Goal: Task Accomplishment & Management: Complete application form

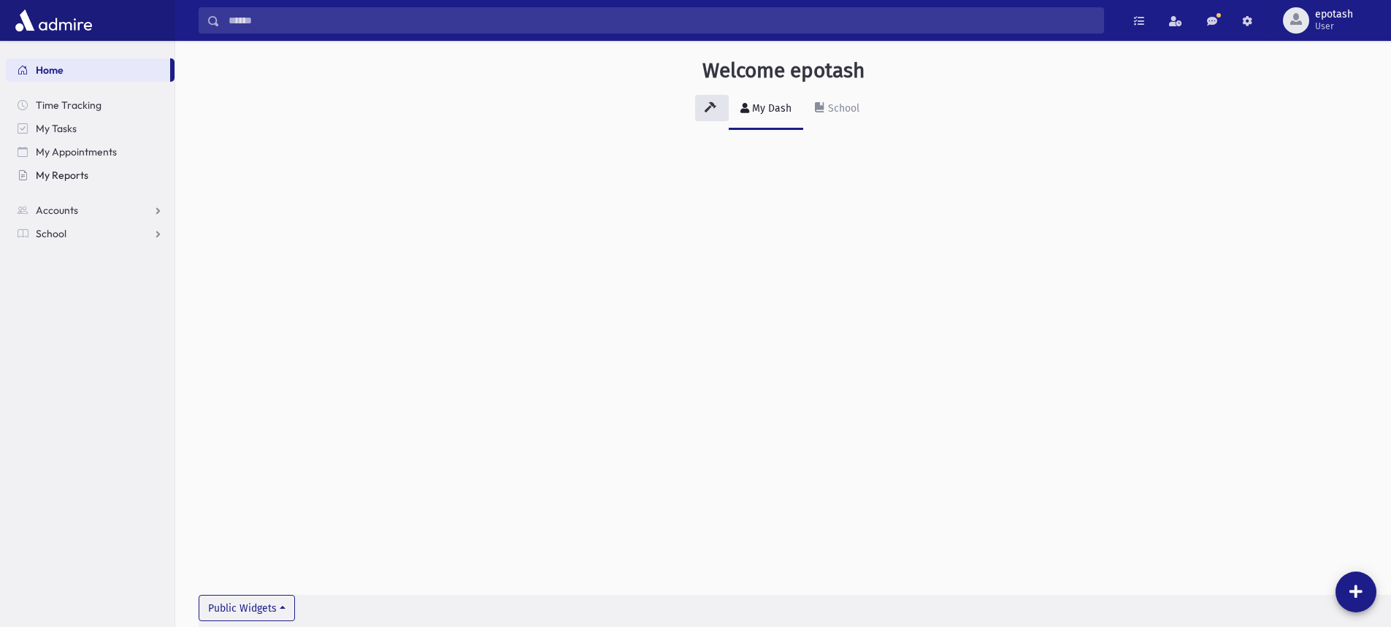
click at [93, 178] on link "My Reports" at bounding box center [90, 175] width 169 height 23
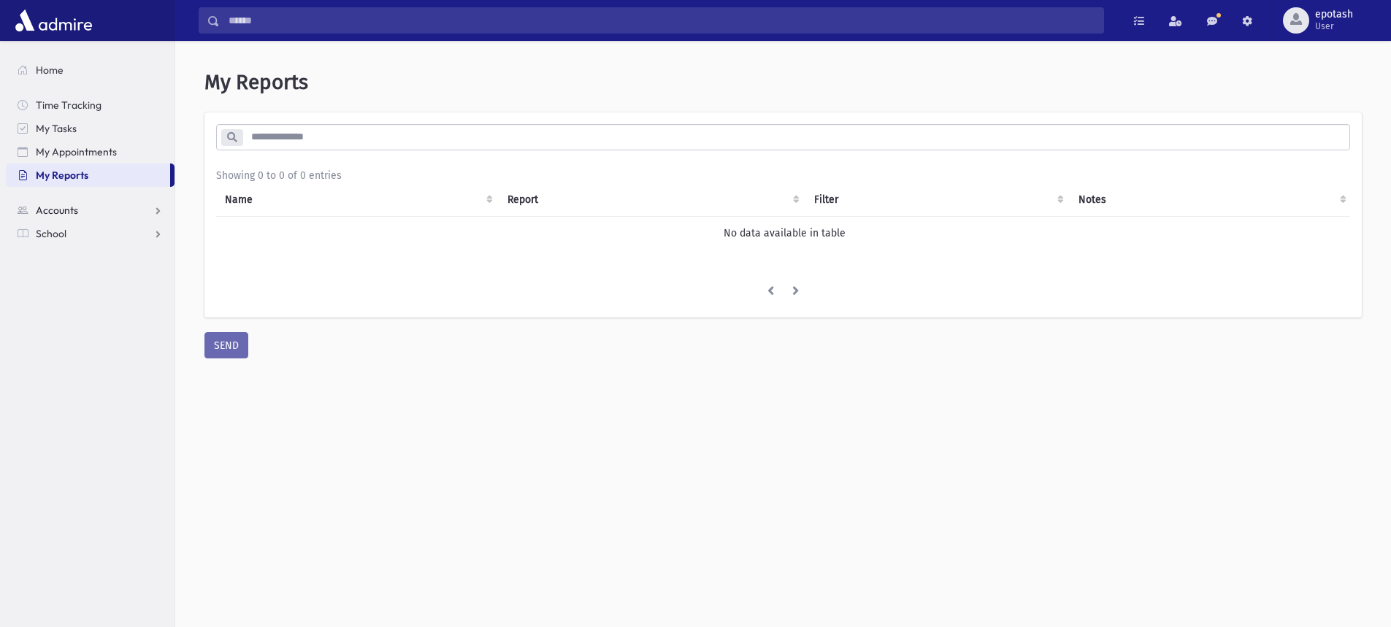
click at [91, 210] on link "Accounts" at bounding box center [90, 210] width 169 height 23
click at [142, 280] on link "School" at bounding box center [90, 280] width 169 height 23
click at [96, 281] on span "Attendance" at bounding box center [71, 280] width 54 height 13
click at [72, 329] on link "List" at bounding box center [90, 326] width 169 height 23
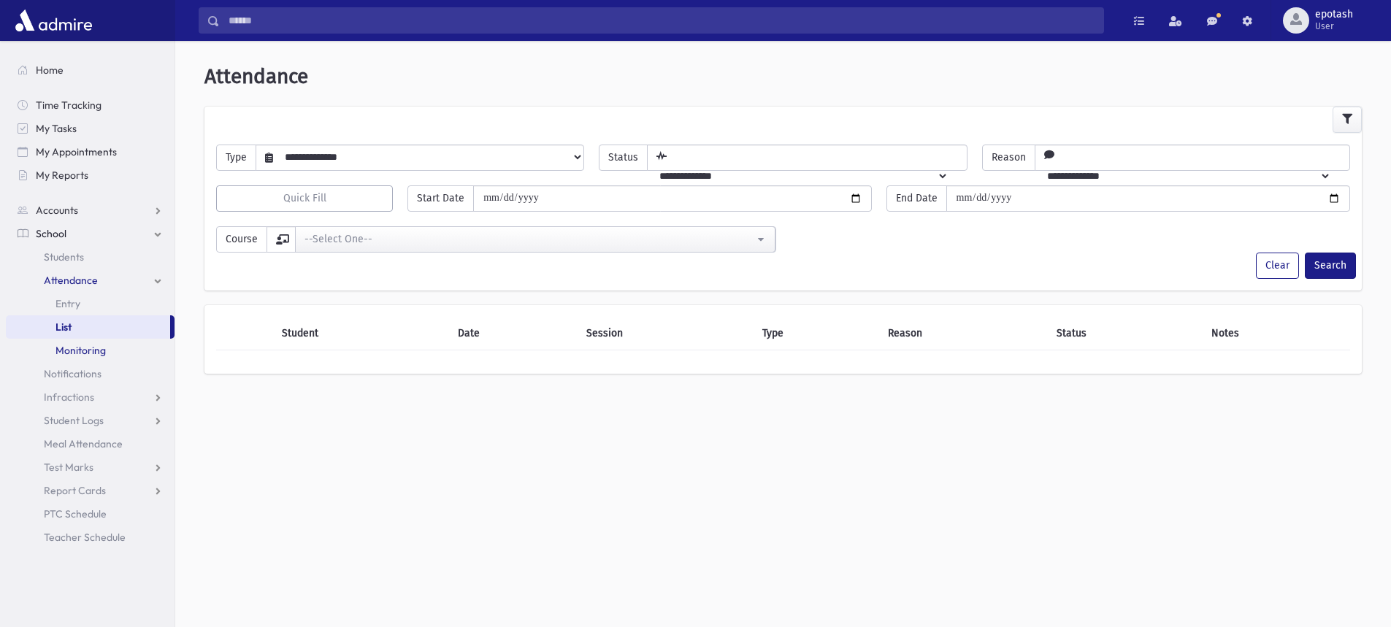
click at [86, 355] on span "Monitoring" at bounding box center [80, 350] width 50 height 13
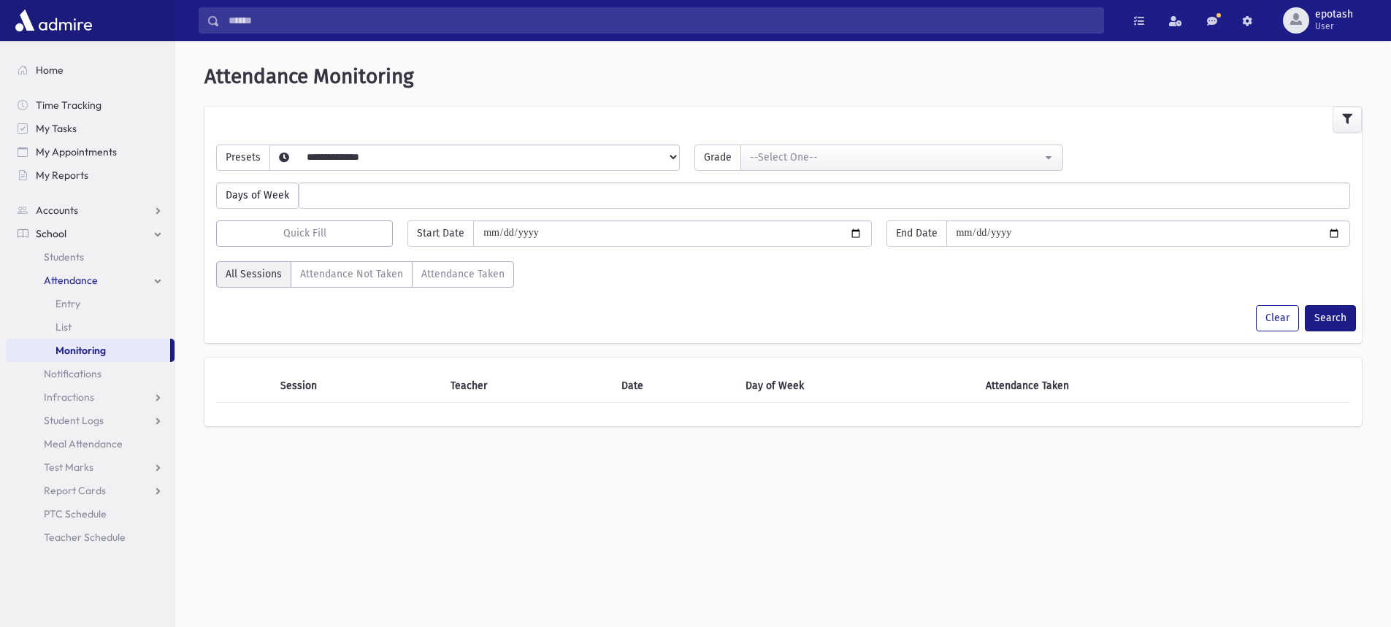
select select
click at [58, 307] on span "Entry" at bounding box center [67, 303] width 25 height 13
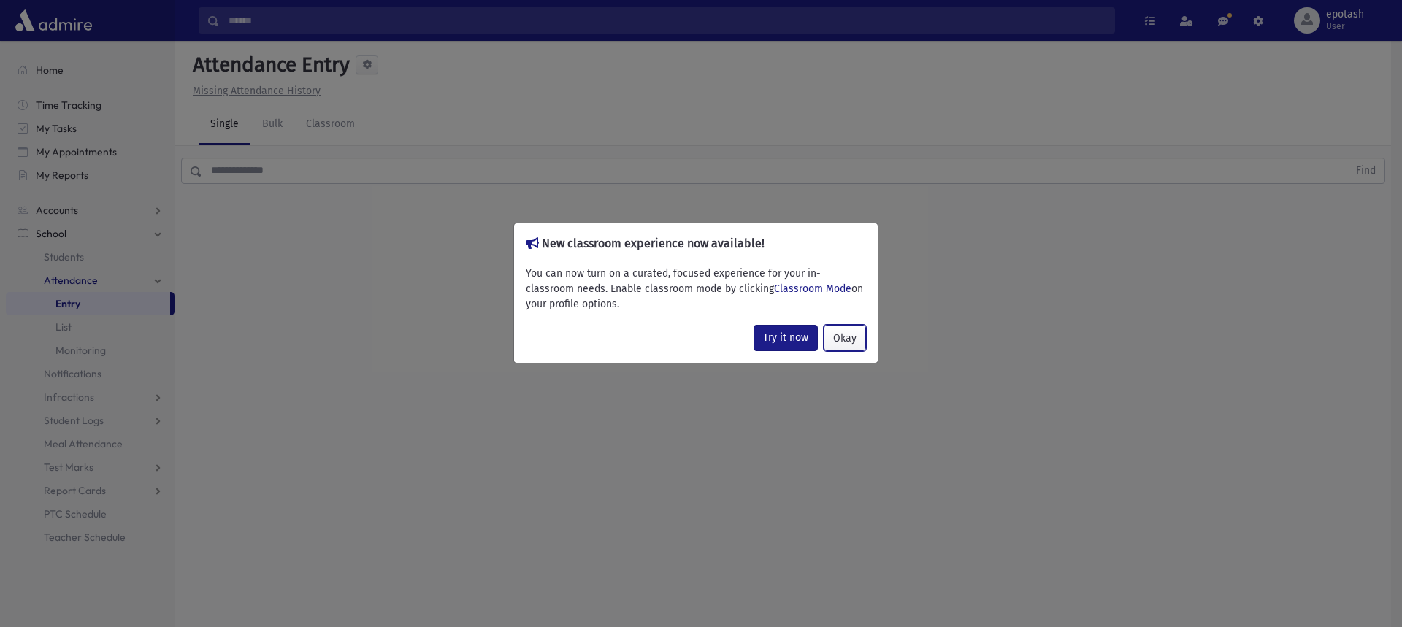
click at [853, 343] on button "Okay" at bounding box center [845, 338] width 42 height 26
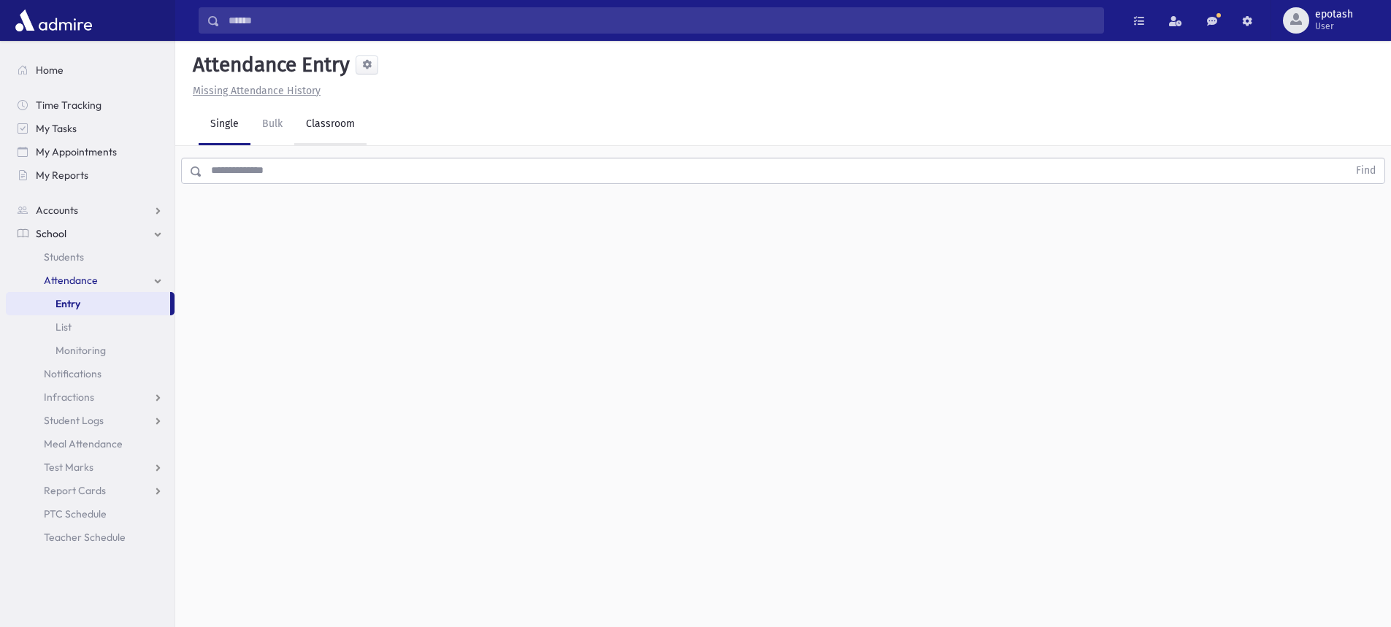
click at [323, 126] on link "Classroom" at bounding box center [330, 124] width 72 height 41
click at [377, 176] on button "--Select One--" at bounding box center [402, 189] width 175 height 26
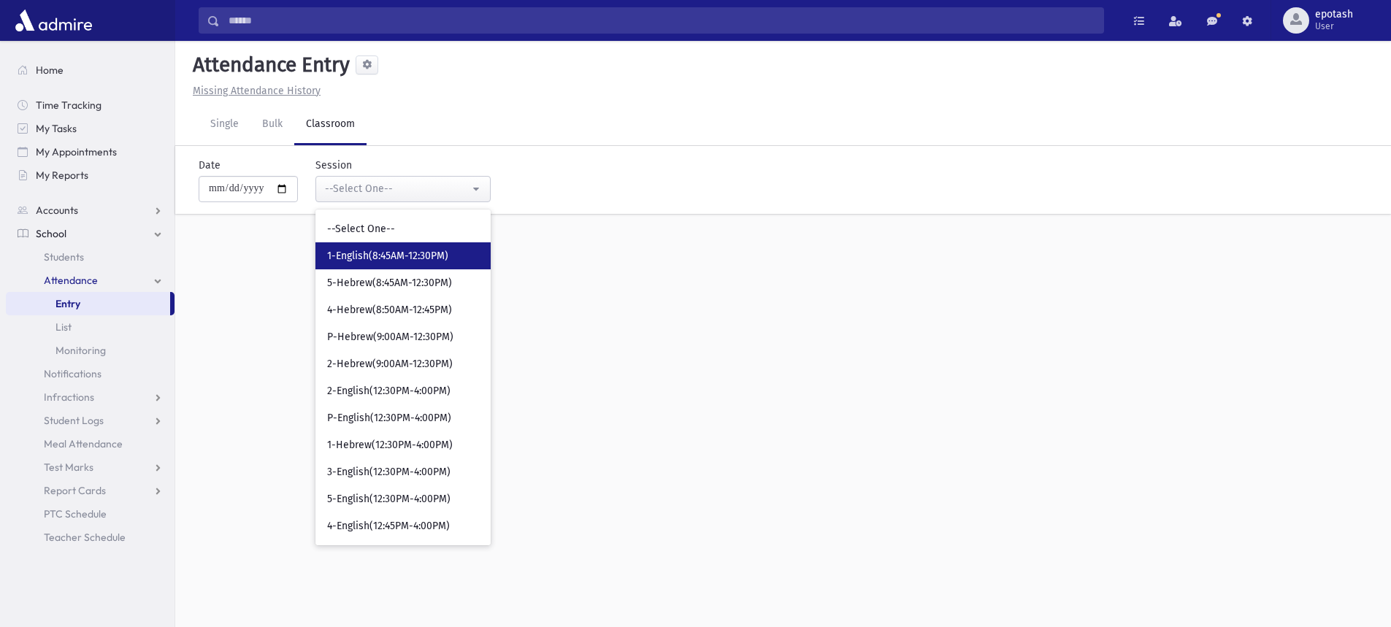
click at [399, 251] on span "1-English(8:45AM-12:30PM)" at bounding box center [387, 256] width 121 height 15
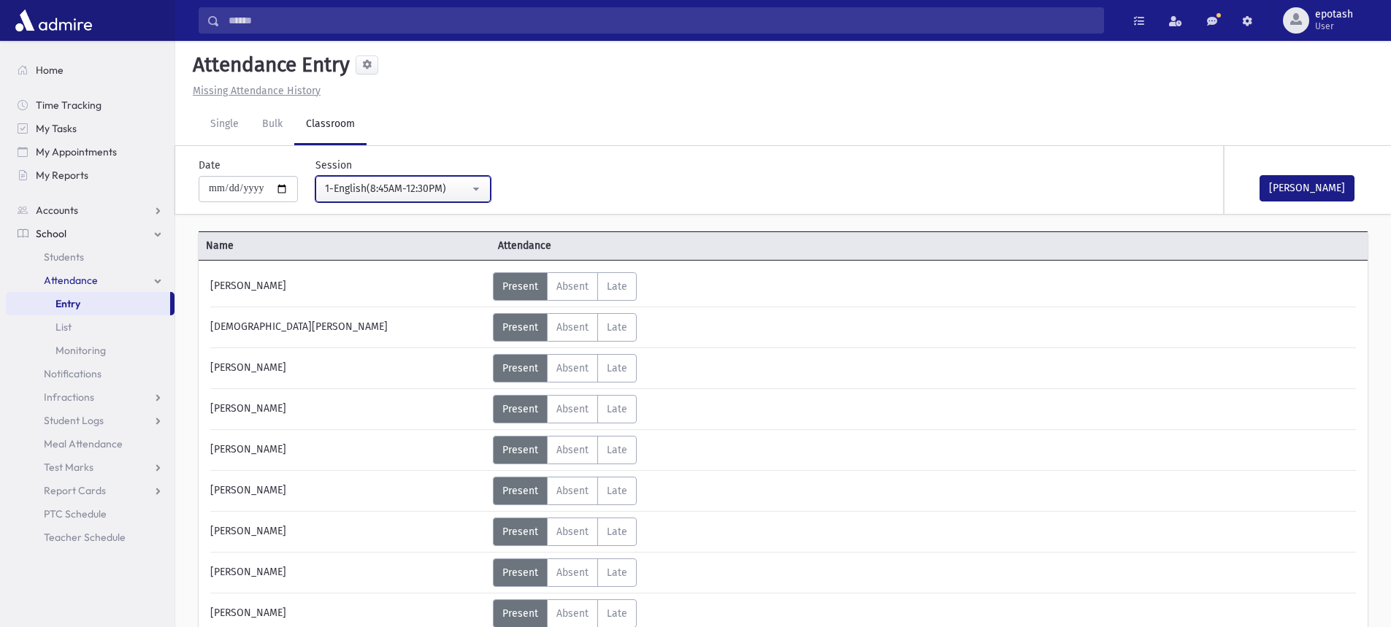
click at [464, 195] on div "1-English(8:45AM-12:30PM)" at bounding box center [397, 188] width 145 height 15
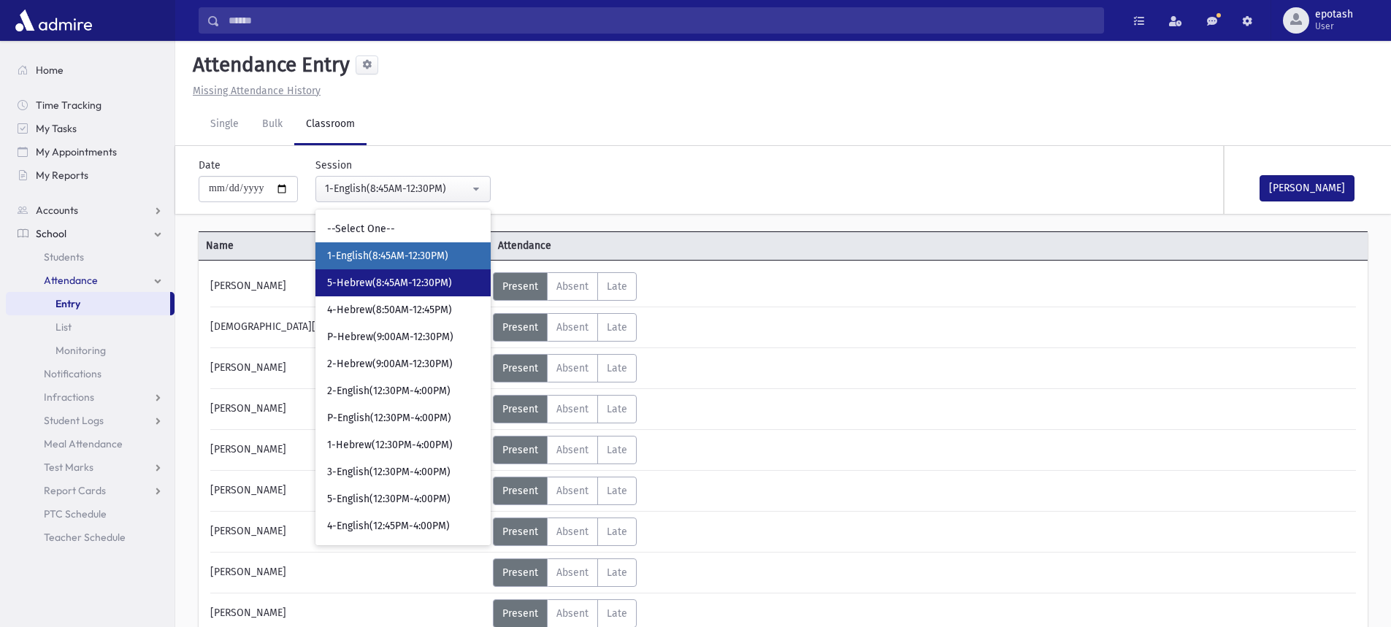
click at [434, 288] on span "5-Hebrew(8:45AM-12:30PM)" at bounding box center [389, 283] width 125 height 15
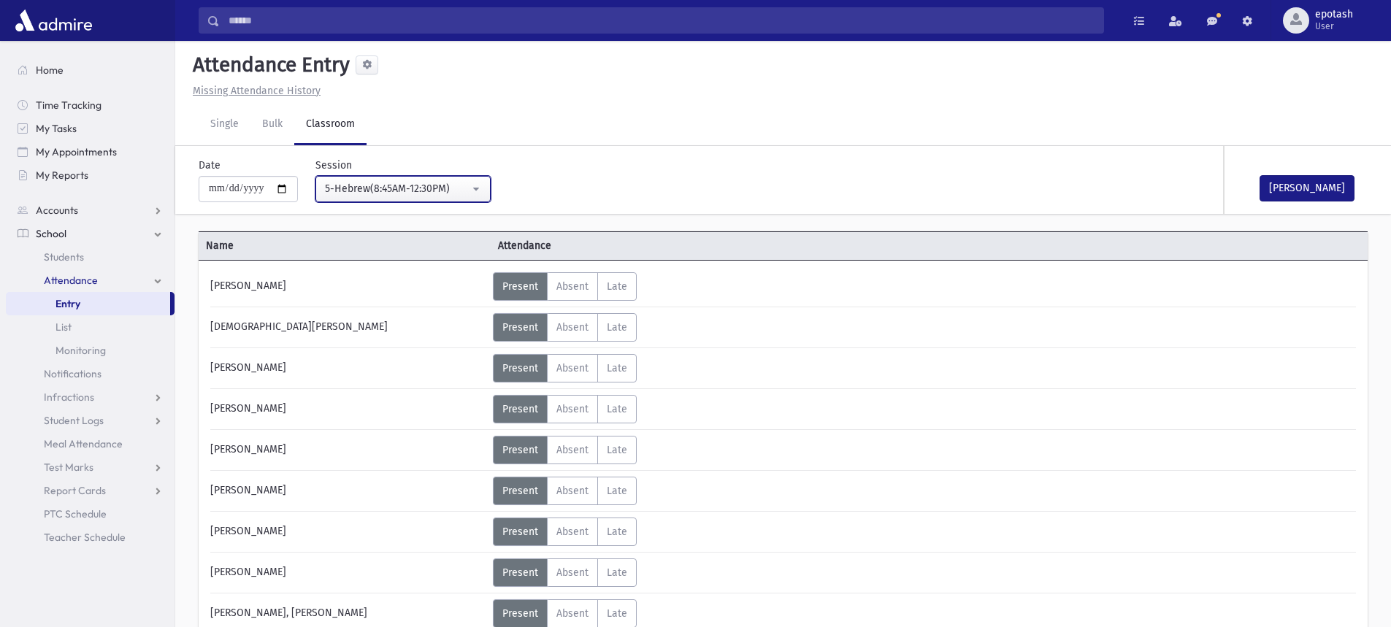
click at [421, 191] on div "5-Hebrew(8:45AM-12:30PM)" at bounding box center [397, 188] width 145 height 15
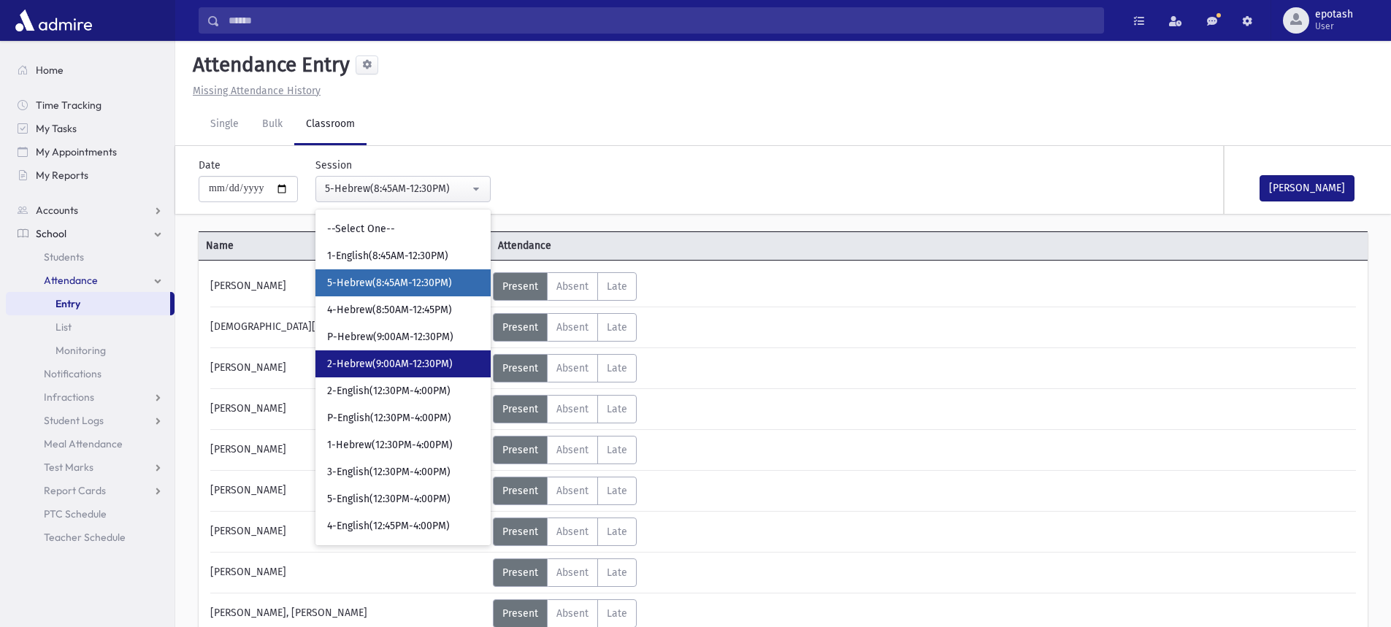
drag, startPoint x: 409, startPoint y: 356, endPoint x: 418, endPoint y: 350, distance: 10.1
click at [409, 355] on link "2-Hebrew(9:00AM-12:30PM)" at bounding box center [402, 363] width 175 height 27
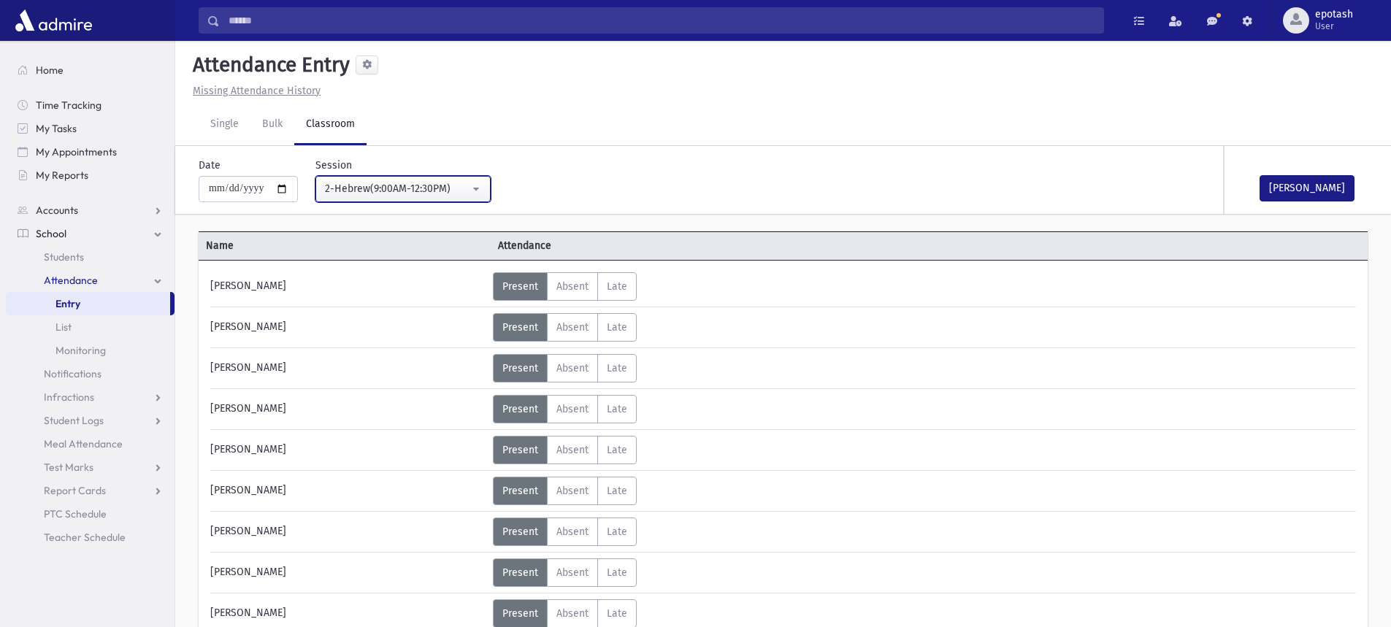
click at [441, 194] on div "2-Hebrew(9:00AM-12:30PM)" at bounding box center [397, 188] width 145 height 15
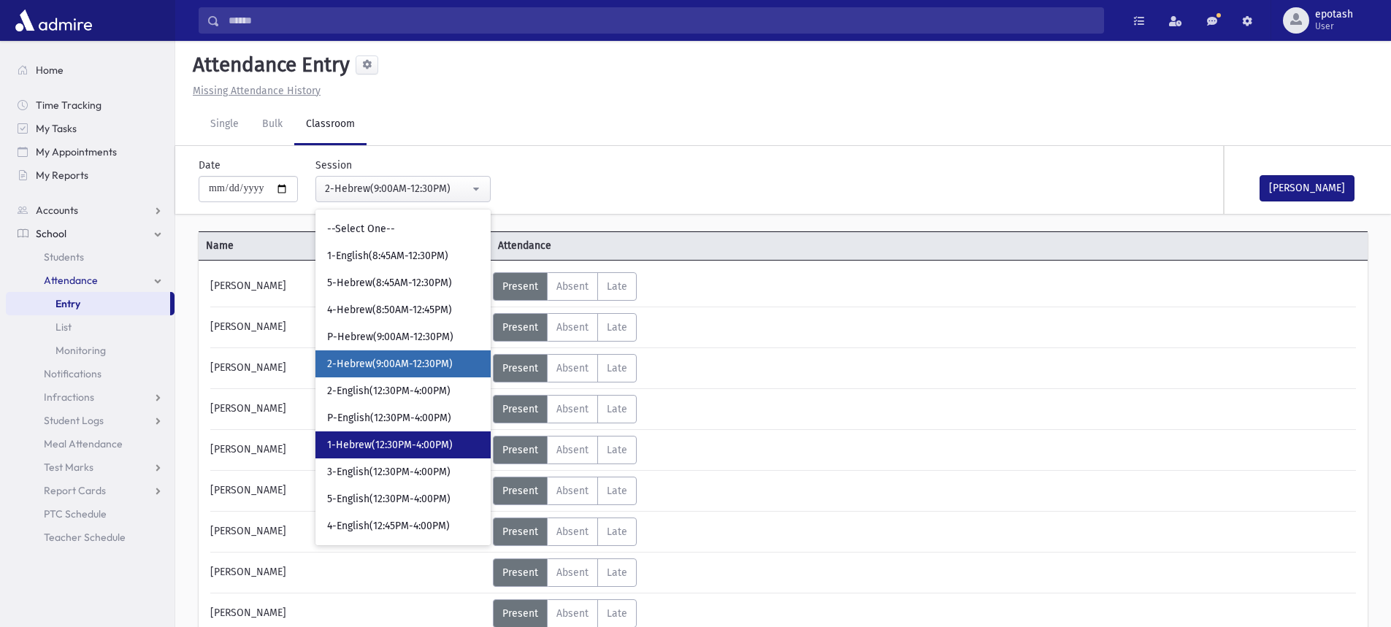
click at [443, 447] on span "1-Hebrew(12:30PM-4:00PM)" at bounding box center [390, 445] width 126 height 15
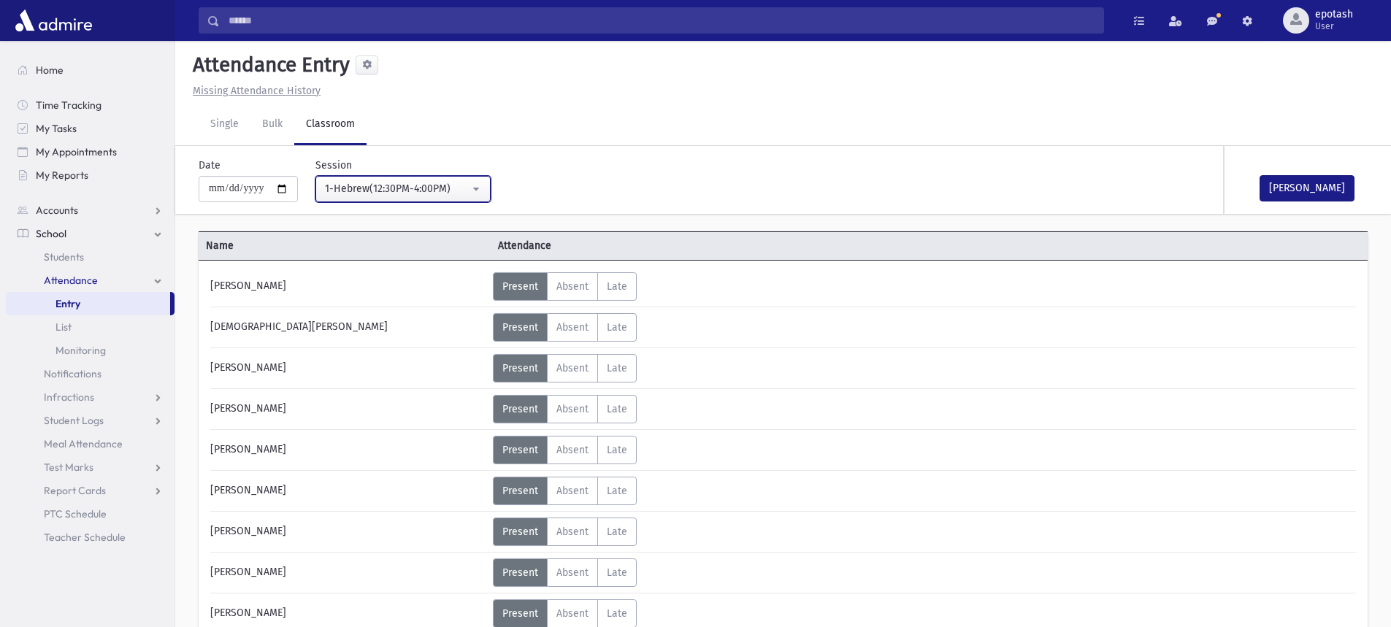
click at [412, 191] on div "1-Hebrew(12:30PM-4:00PM)" at bounding box center [397, 188] width 145 height 15
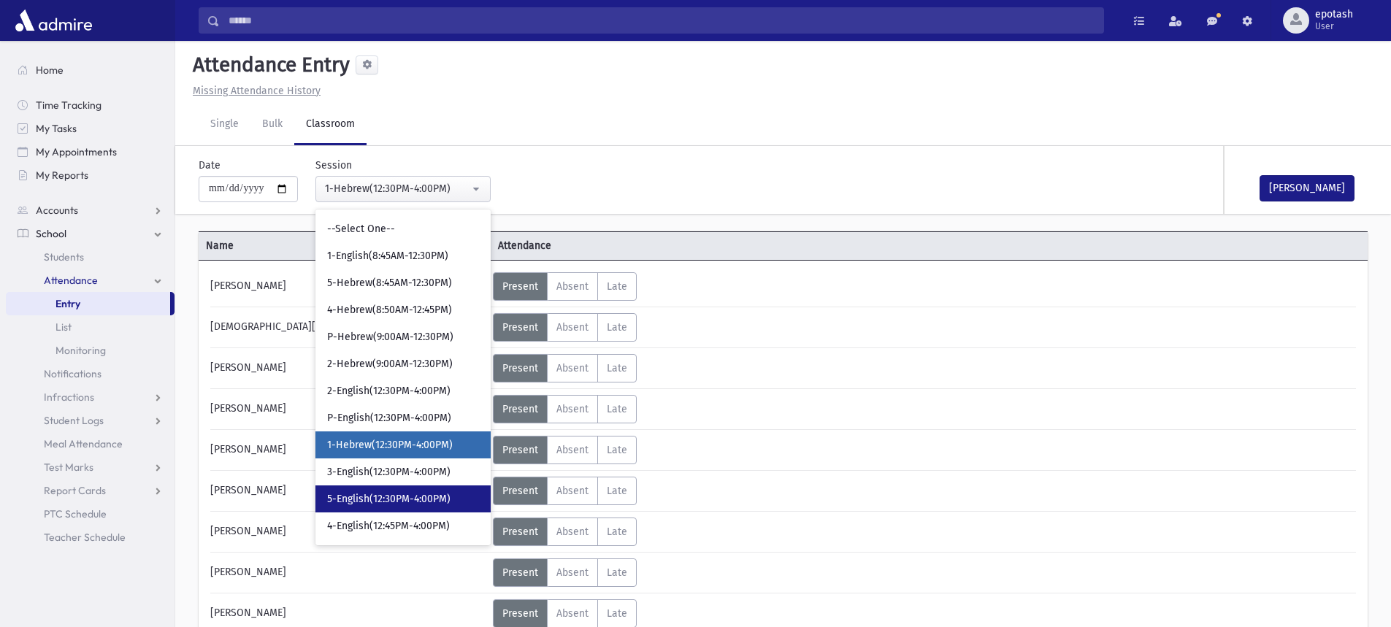
scroll to position [73, 0]
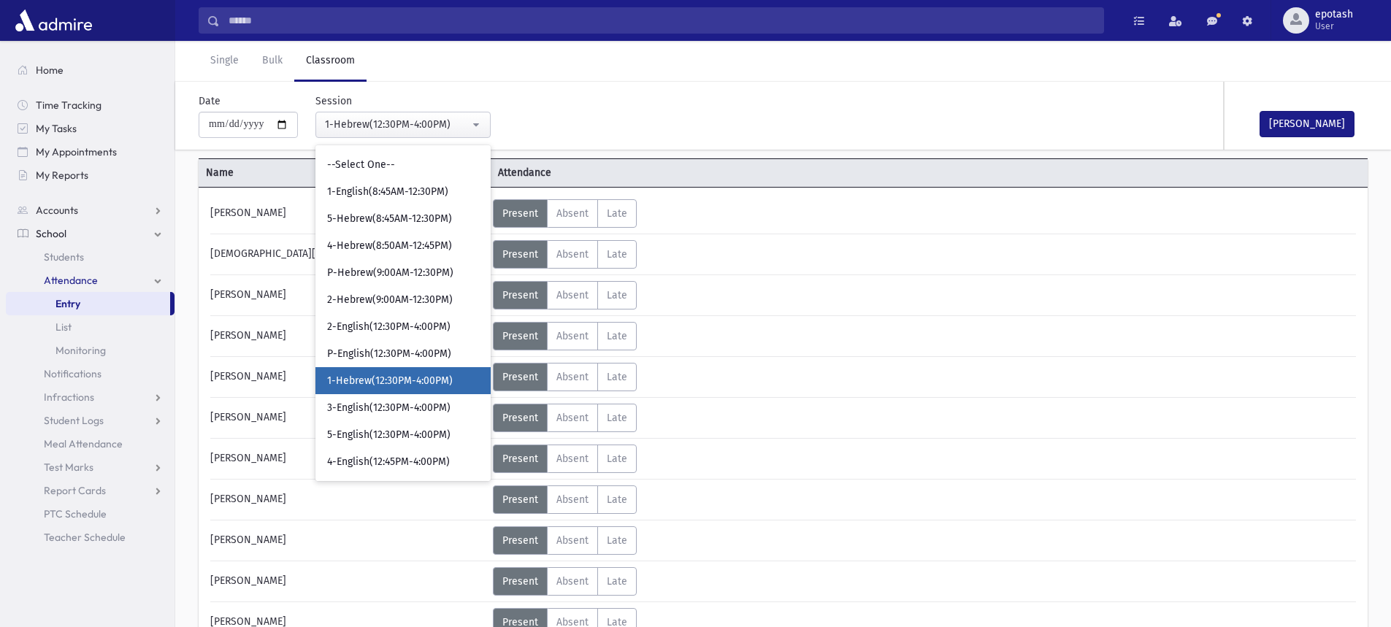
click at [648, 120] on div "**********" at bounding box center [586, 110] width 791 height 56
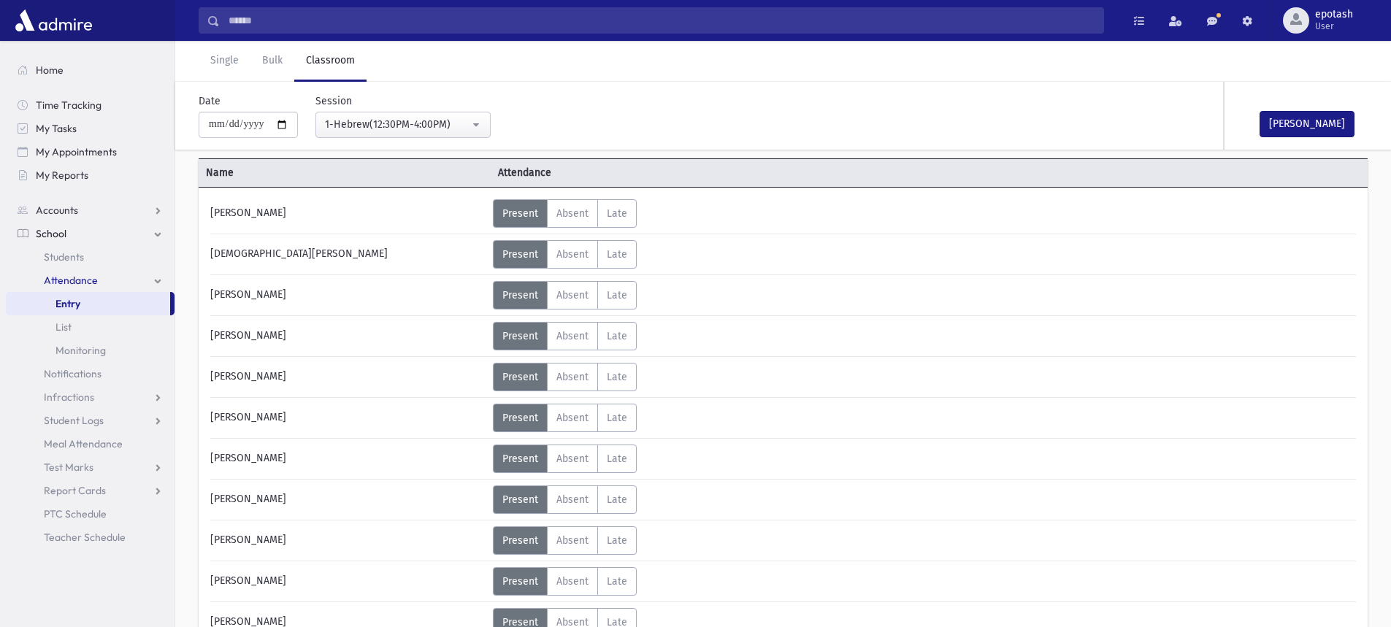
click at [159, 280] on link "Attendance" at bounding box center [90, 280] width 169 height 23
click at [411, 130] on div "1-Hebrew(12:30PM-4:00PM)" at bounding box center [397, 124] width 145 height 15
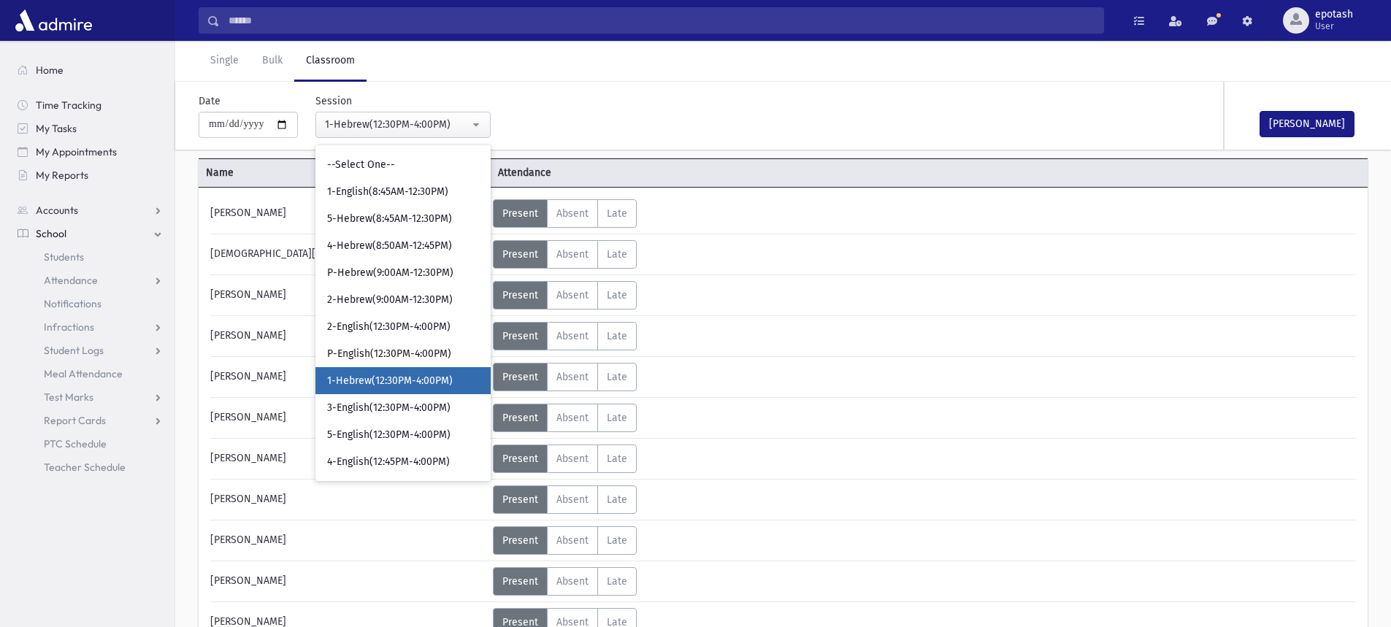
click at [530, 118] on div "**********" at bounding box center [586, 110] width 791 height 56
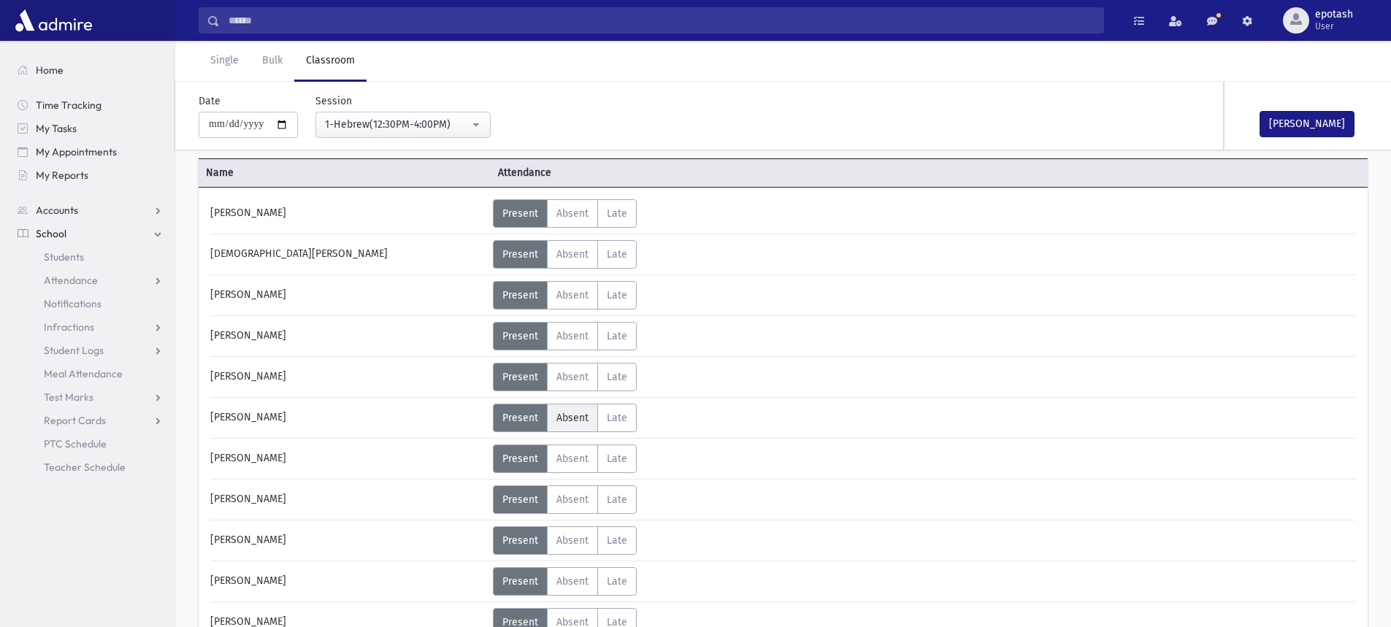
scroll to position [365, 0]
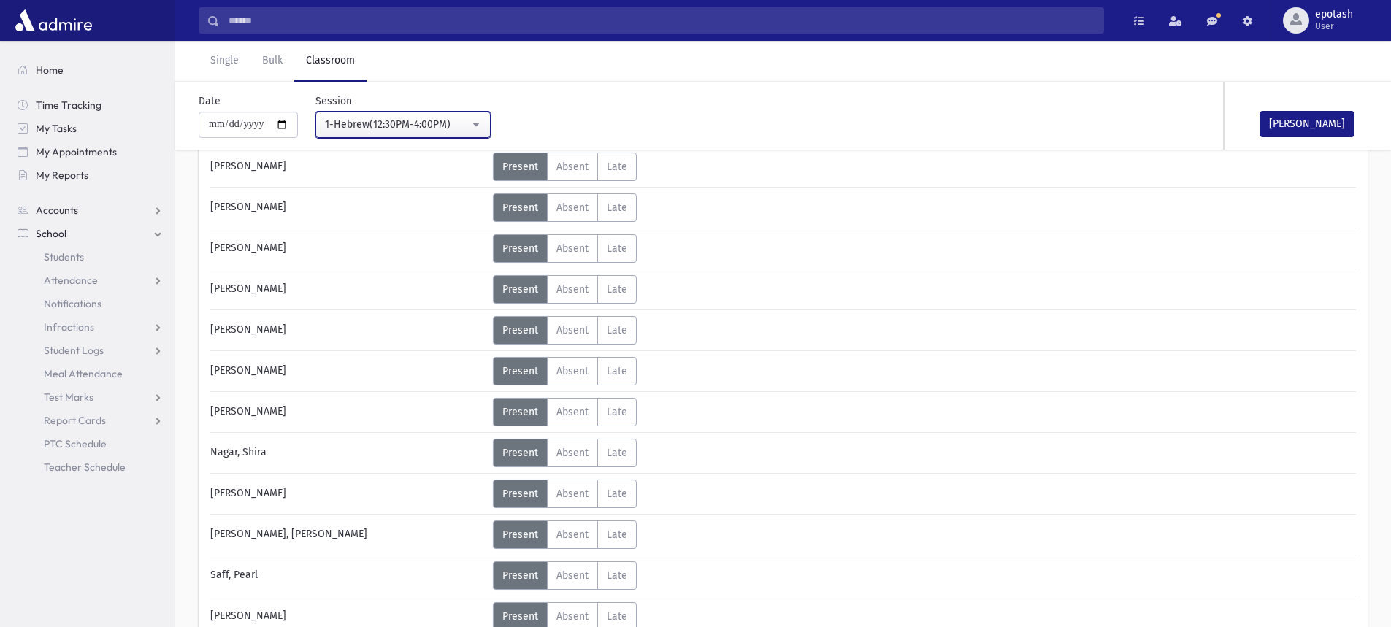
click at [469, 134] on button "1-Hebrew(12:30PM-4:00PM)" at bounding box center [402, 125] width 175 height 26
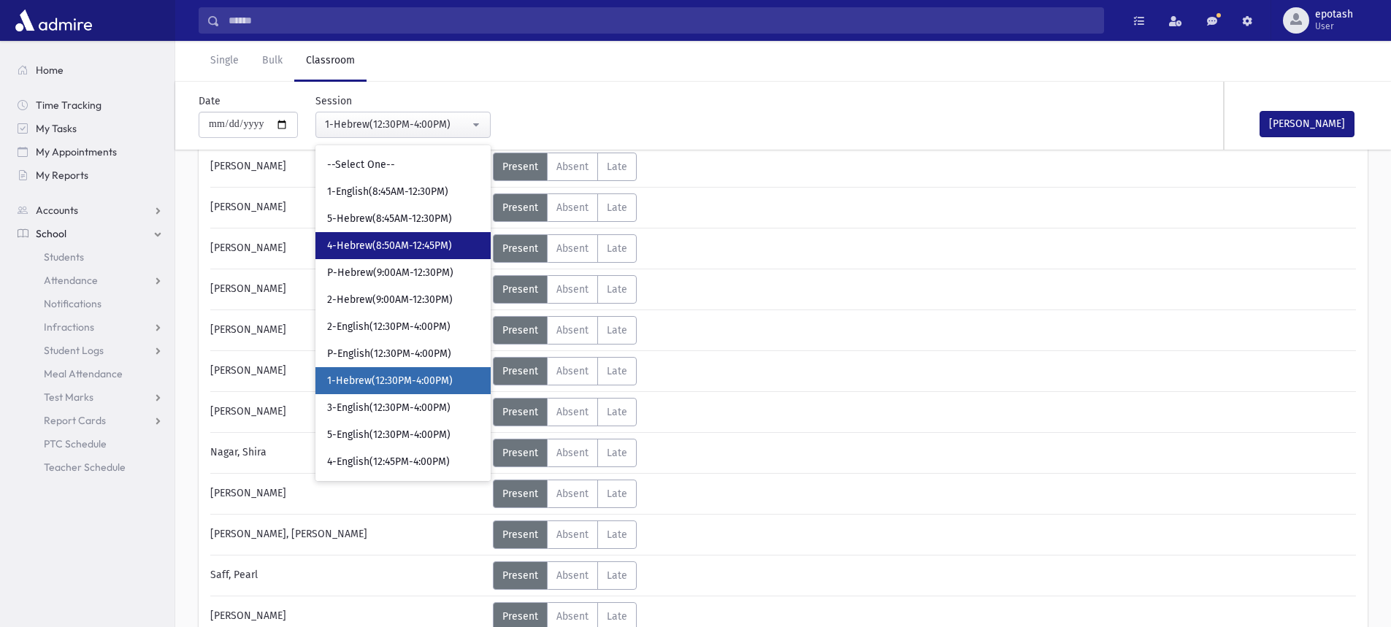
click at [439, 247] on span "4-Hebrew(8:50AM-12:45PM)" at bounding box center [389, 246] width 125 height 15
select select "***"
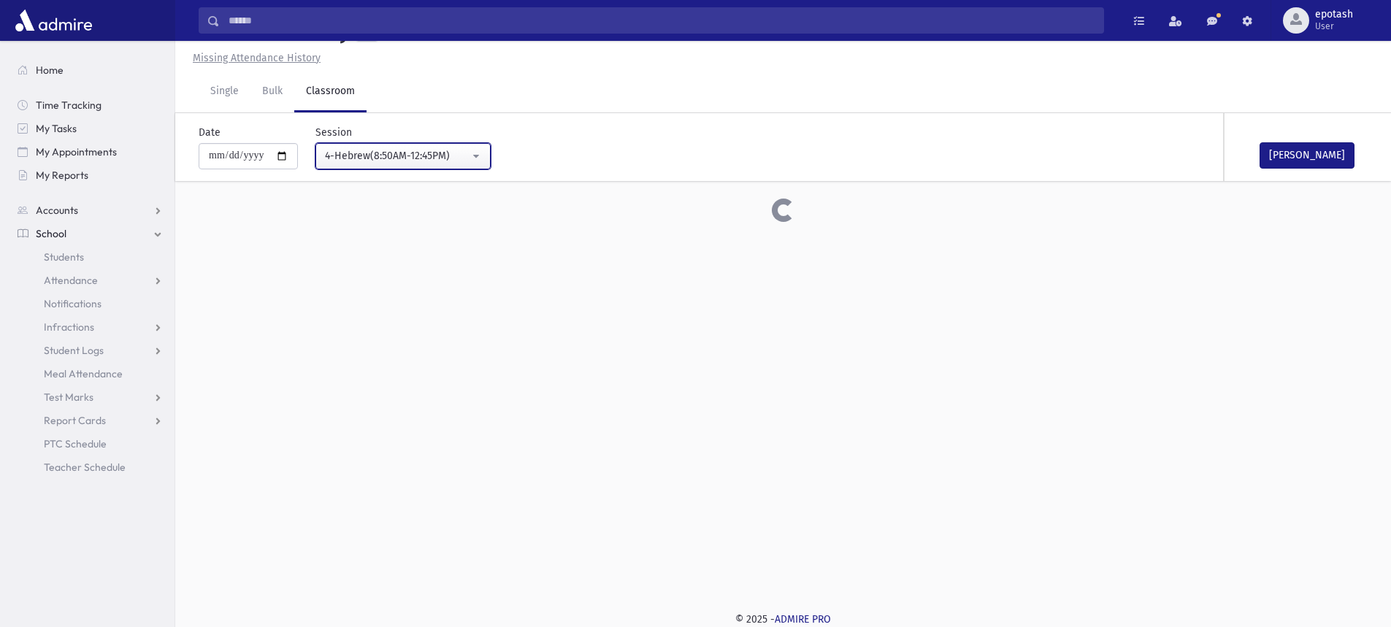
scroll to position [33, 0]
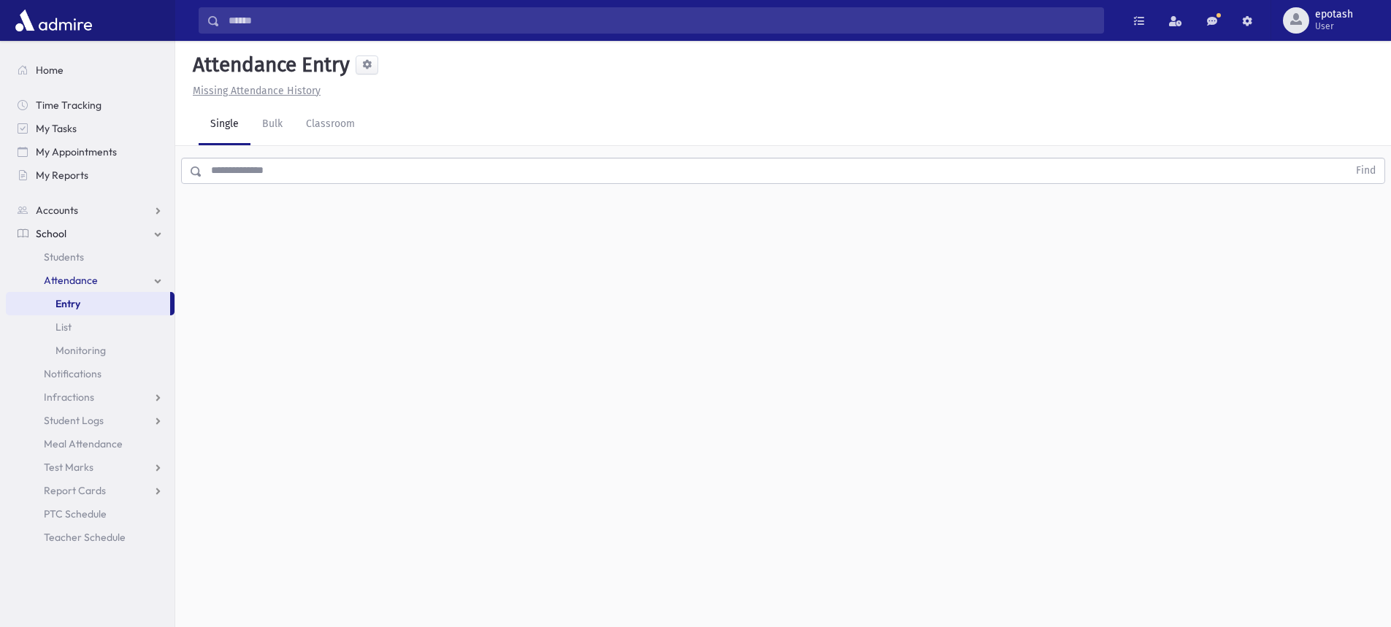
click at [119, 284] on link "Attendance" at bounding box center [90, 280] width 169 height 23
click at [160, 282] on link "Attendance" at bounding box center [90, 280] width 169 height 23
click at [139, 302] on link "Entry" at bounding box center [88, 303] width 164 height 23
click at [1347, 16] on span "epotash" at bounding box center [1334, 15] width 38 height 12
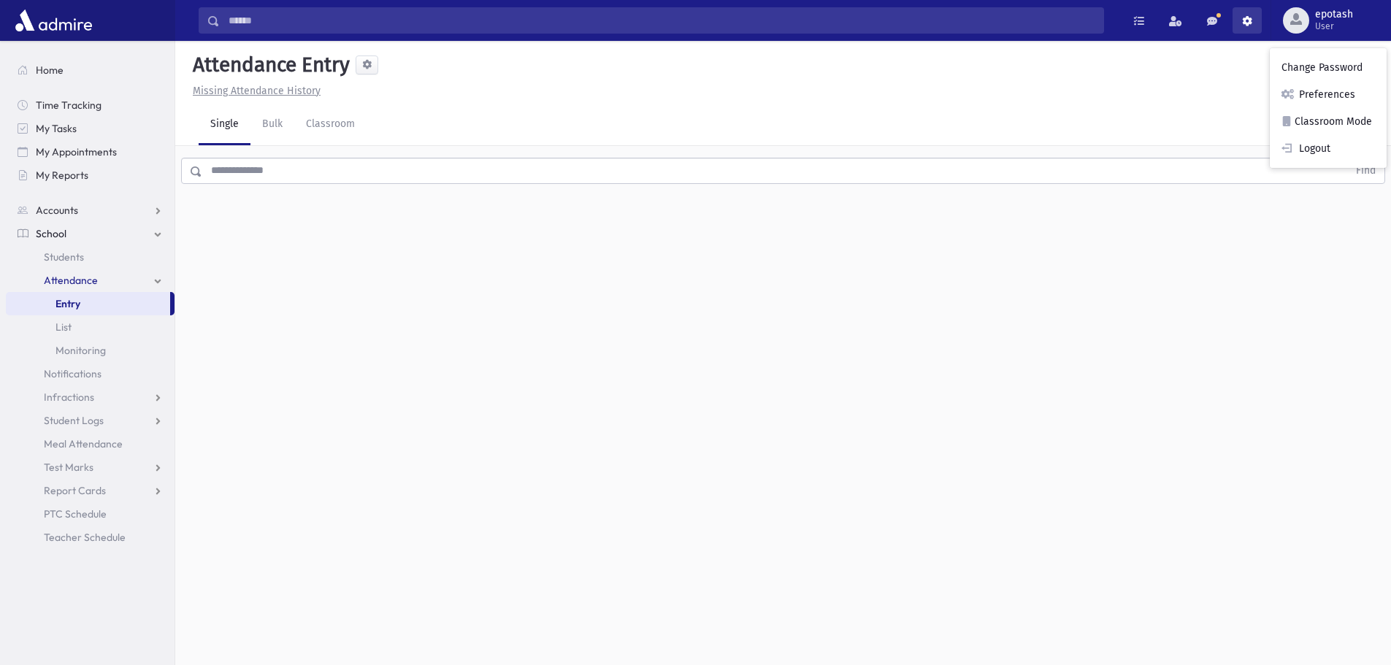
click at [1252, 14] on link at bounding box center [1246, 20] width 29 height 26
drag, startPoint x: 1010, startPoint y: 428, endPoint x: 979, endPoint y: 417, distance: 32.6
click at [1006, 424] on div "Attendance Entry Missing Attendance History Single Bulk Classroom Find 0 record…" at bounding box center [783, 353] width 1216 height 624
